Goal: Information Seeking & Learning: Learn about a topic

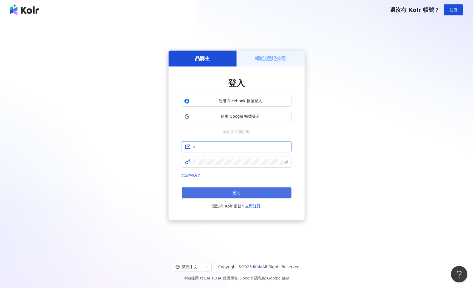
type input "**********"
click at [222, 192] on button "登入" at bounding box center [237, 192] width 110 height 11
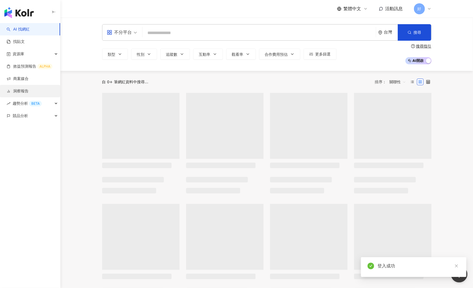
click at [29, 88] on link "洞察報告" at bounding box center [18, 90] width 22 height 5
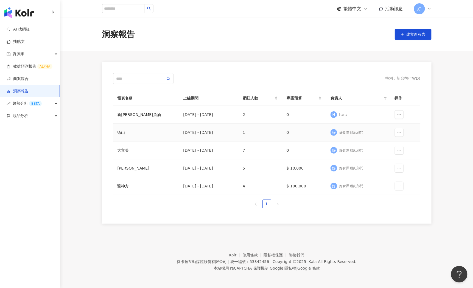
click at [200, 136] on td "[DATE] - [DATE]" at bounding box center [208, 132] width 59 height 18
click at [120, 133] on div "德山" at bounding box center [145, 132] width 57 height 6
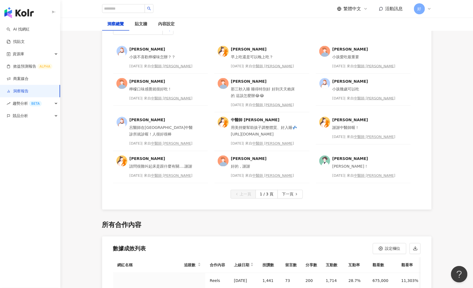
scroll to position [1495, 0]
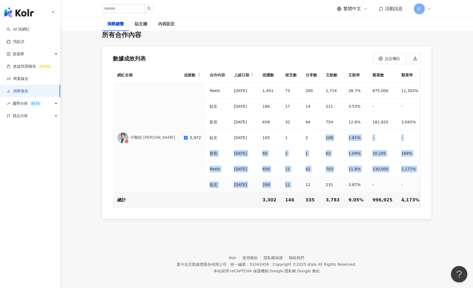
drag, startPoint x: 314, startPoint y: 131, endPoint x: 279, endPoint y: 183, distance: 62.9
click at [279, 183] on tbody "中醫師 [PERSON_NAME] 5,972 Reels [DATE] 1,441 73 200 1,714 28.7% 675,000 11,303% -…" at bounding box center [345, 138] width 464 height 110
drag, startPoint x: 237, startPoint y: 125, endPoint x: 269, endPoint y: 172, distance: 56.4
click at [269, 172] on tbody "中醫師 [PERSON_NAME] 5,972 Reels [DATE] 1,441 73 200 1,714 28.7% 675,000 11,303% -…" at bounding box center [345, 138] width 464 height 110
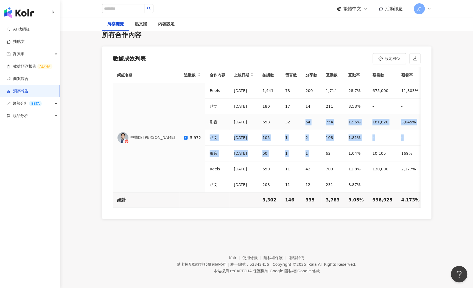
drag, startPoint x: 301, startPoint y: 148, endPoint x: 263, endPoint y: 127, distance: 43.1
click at [263, 127] on tbody "中醫師 [PERSON_NAME] 5,972 Reels [DATE] 1,441 73 200 1,714 28.7% 675,000 11,303% -…" at bounding box center [345, 138] width 464 height 110
drag, startPoint x: 234, startPoint y: 118, endPoint x: 276, endPoint y: 147, distance: 51.0
click at [276, 147] on tbody "中醫師 [PERSON_NAME] 5,972 Reels [DATE] 1,441 73 200 1,714 28.7% 675,000 11,303% -…" at bounding box center [345, 138] width 464 height 110
drag, startPoint x: 185, startPoint y: 133, endPoint x: 187, endPoint y: 112, distance: 21.5
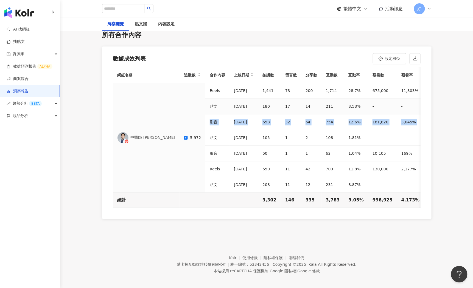
click at [187, 112] on tbody "中醫師 [PERSON_NAME] 5,972 Reels [DATE] 1,441 73 200 1,714 28.7% 675,000 11,303% -…" at bounding box center [345, 138] width 464 height 110
click at [234, 152] on div "[DATE]" at bounding box center [244, 153] width 20 height 7
click at [234, 73] on div "上線日期" at bounding box center [244, 75] width 20 height 7
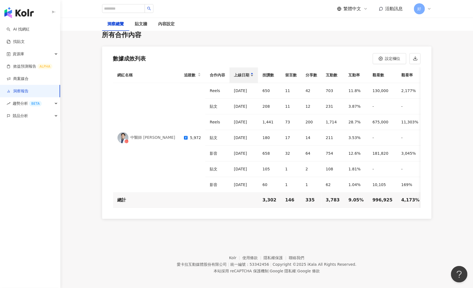
click at [234, 73] on div "上線日期" at bounding box center [244, 75] width 20 height 7
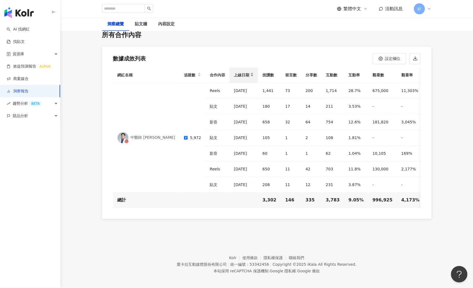
click at [234, 73] on div "上線日期" at bounding box center [244, 75] width 20 height 7
click at [393, 57] on span "設定欄位" at bounding box center [392, 58] width 15 height 4
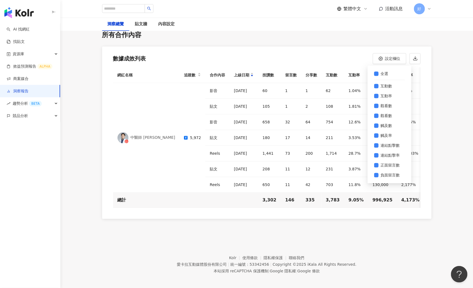
scroll to position [0, 0]
click at [223, 56] on div "數據成效列表 設定欄位 全選 上線日期 按讚數 留言數 分享數 互動數 互動率 觀看數 觀看數 觸及數 觸及率 連結點擊數 連結點擊率 正面留言數 負面留言數" at bounding box center [266, 56] width 329 height 21
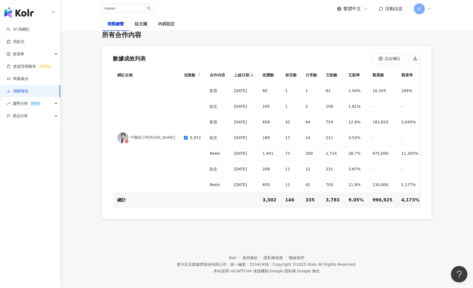
click at [205, 72] on th "合作內容" at bounding box center [217, 75] width 24 height 16
click at [164, 25] on div "內容設定" at bounding box center [166, 24] width 16 height 7
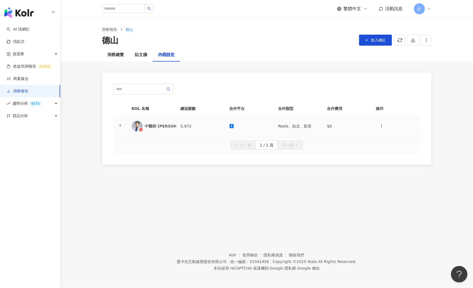
click at [159, 125] on div "中醫師 [PERSON_NAME]" at bounding box center [169, 125] width 49 height 5
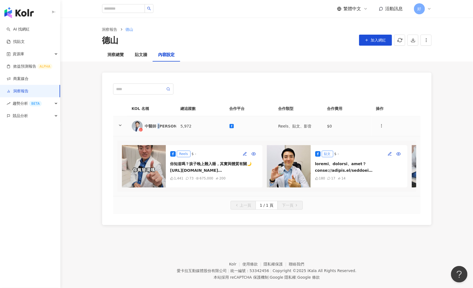
click at [159, 125] on div "中醫師 [PERSON_NAME]" at bounding box center [169, 125] width 49 height 5
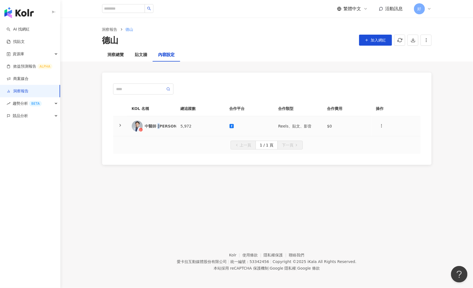
click at [159, 125] on div "中醫師 [PERSON_NAME]" at bounding box center [169, 125] width 49 height 5
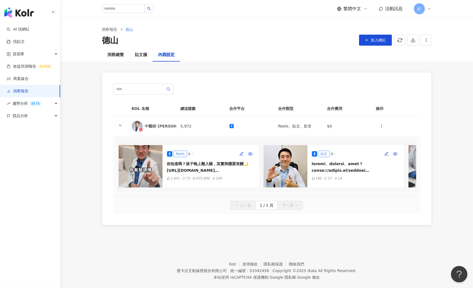
scroll to position [0, 4]
click at [240, 152] on icon "button" at bounding box center [240, 153] width 4 height 4
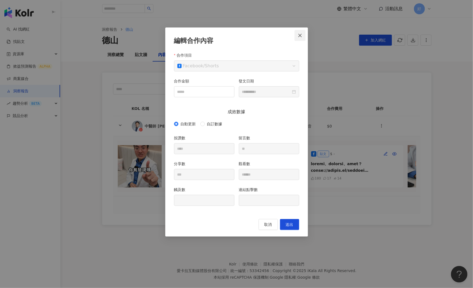
click at [300, 34] on icon "close" at bounding box center [300, 35] width 4 height 4
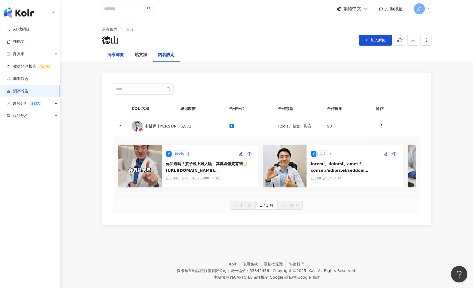
click at [120, 55] on div "洞察總覽" at bounding box center [116, 55] width 16 height 7
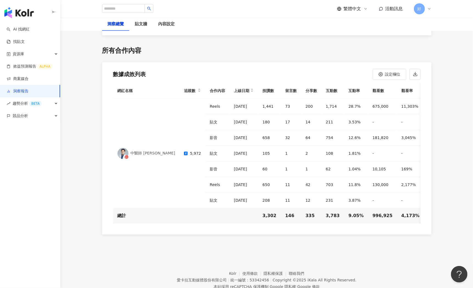
scroll to position [1480, 0]
